Goal: Find specific page/section: Find specific page/section

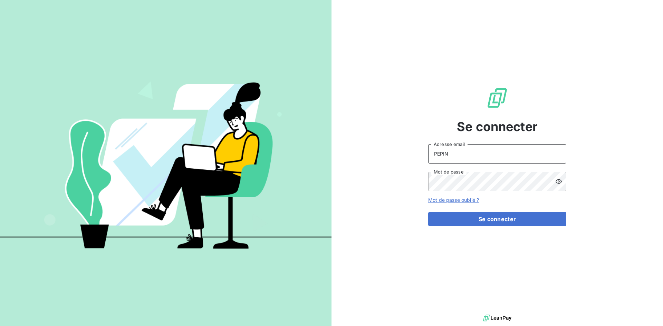
click at [461, 156] on input "PEPIN" at bounding box center [497, 153] width 138 height 19
click at [461, 155] on input "PEPIN" at bounding box center [497, 153] width 138 height 19
type input "[EMAIL_ADDRESS][DOMAIN_NAME]"
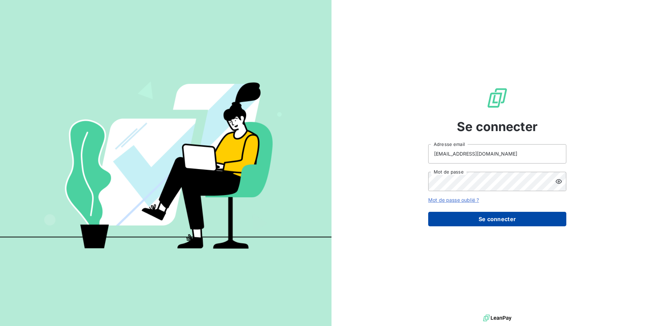
click at [478, 218] on button "Se connecter" at bounding box center [497, 219] width 138 height 15
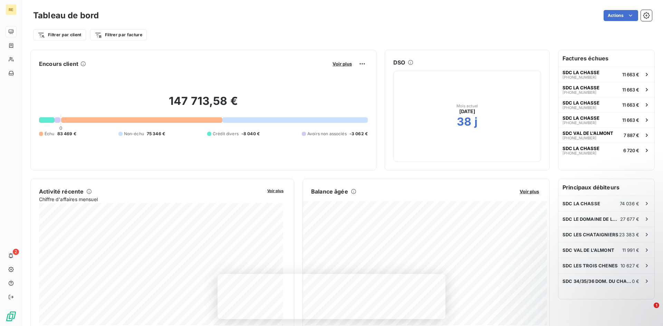
click at [396, 16] on div "Actions" at bounding box center [379, 15] width 545 height 11
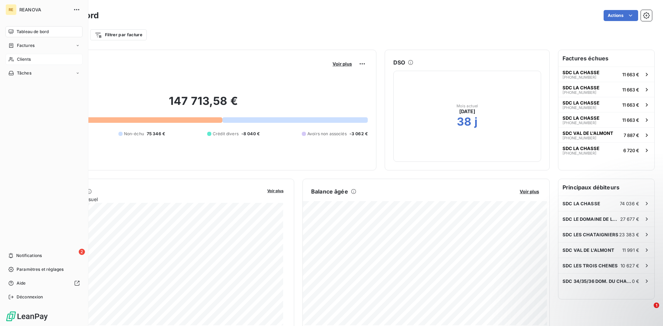
click at [38, 60] on div "Clients" at bounding box center [44, 59] width 77 height 11
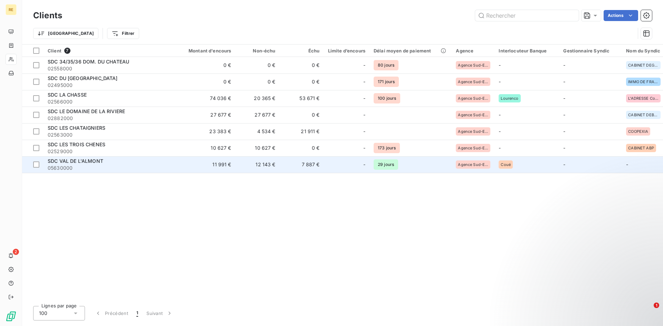
click at [87, 168] on span "05630000" at bounding box center [110, 168] width 124 height 7
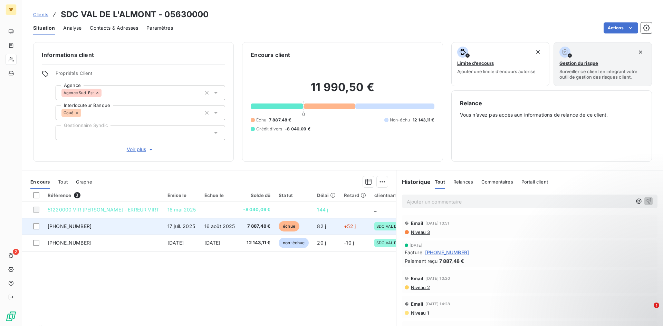
click at [132, 230] on td "[PHONE_NUMBER]" at bounding box center [104, 226] width 120 height 17
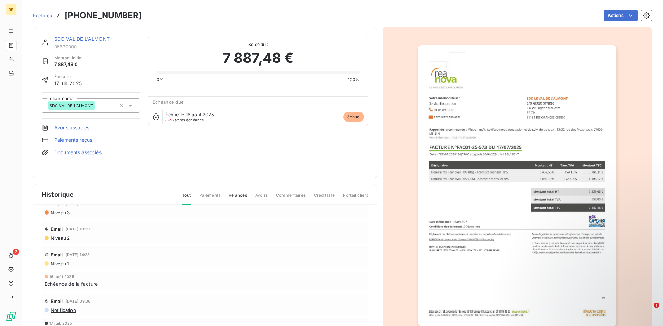
click at [80, 41] on link "SDC VAL DE L'ALMONT" at bounding box center [82, 39] width 56 height 6
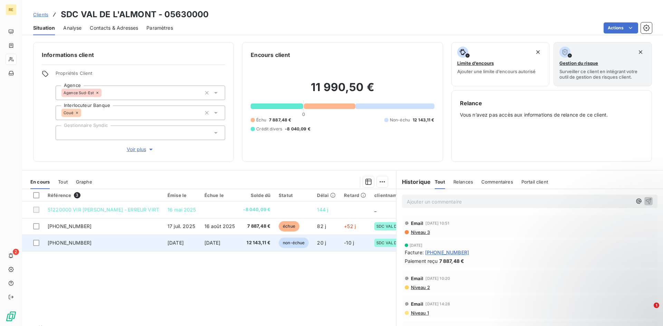
click at [146, 247] on td "[PHONE_NUMBER]" at bounding box center [104, 243] width 120 height 17
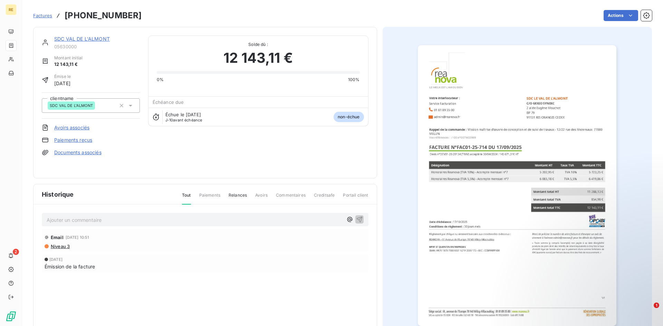
click at [103, 40] on link "SDC VAL DE L'ALMONT" at bounding box center [82, 39] width 56 height 6
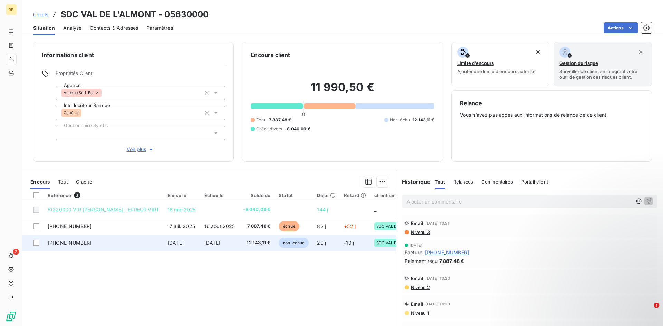
click at [89, 248] on td "[PHONE_NUMBER]" at bounding box center [104, 243] width 120 height 17
